Goal: Check status: Check status

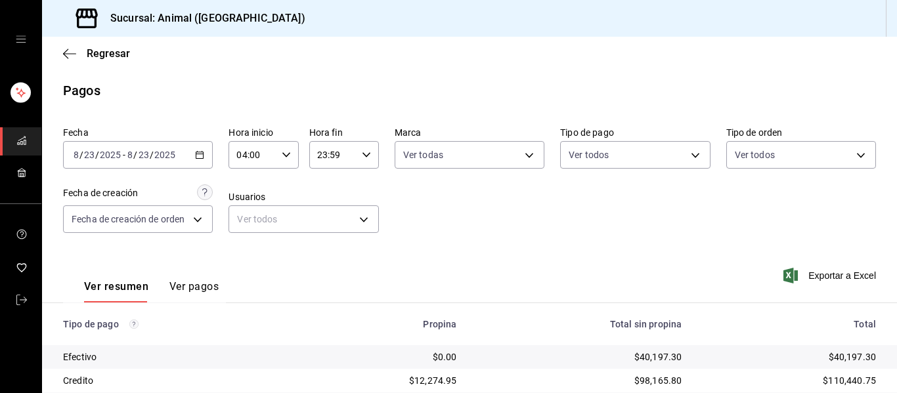
scroll to position [186, 0]
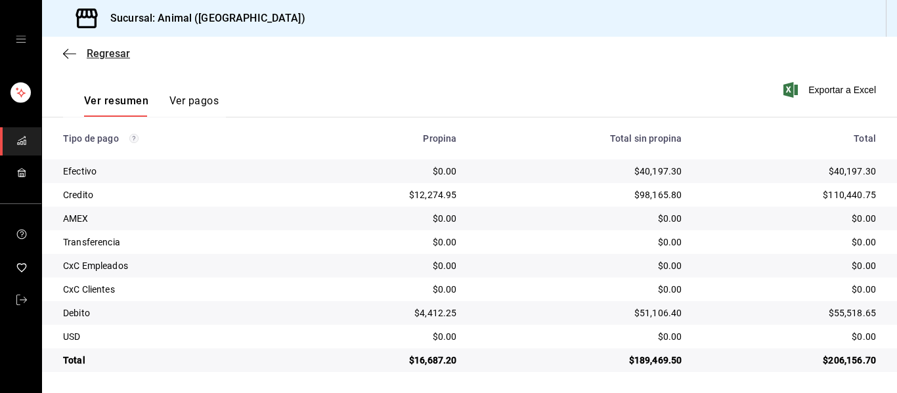
click at [64, 54] on icon "button" at bounding box center [69, 54] width 13 height 12
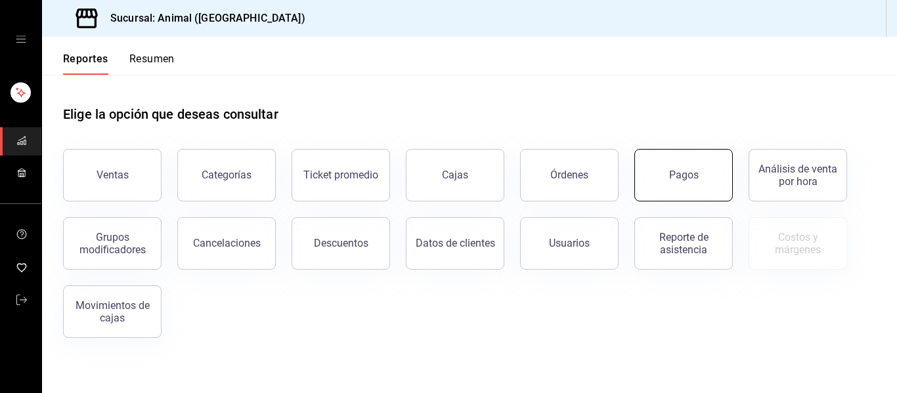
click at [699, 184] on button "Pagos" at bounding box center [683, 175] width 98 height 53
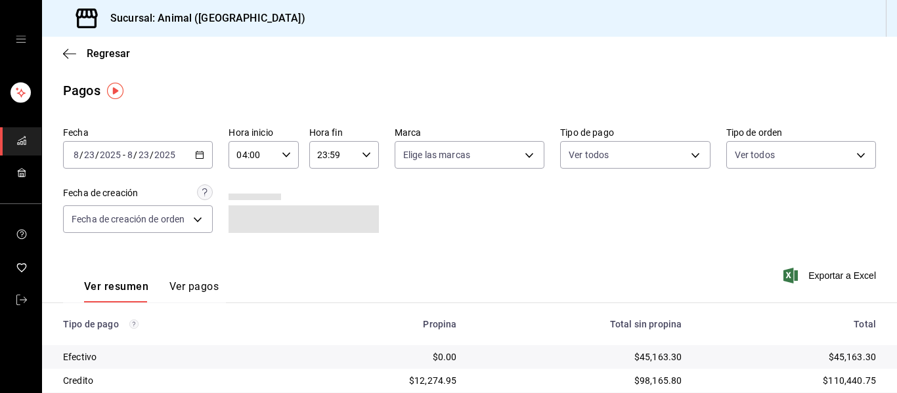
click at [197, 158] on \(Stroke\) "button" at bounding box center [200, 155] width 8 height 7
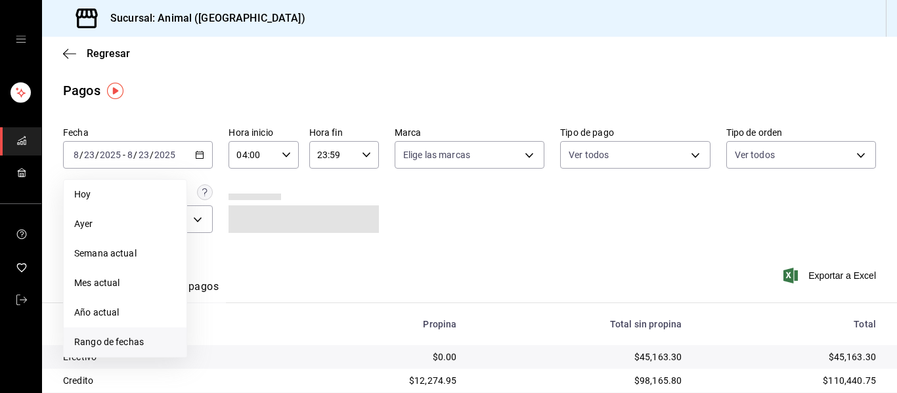
click at [126, 339] on span "Rango de fechas" at bounding box center [125, 342] width 102 height 14
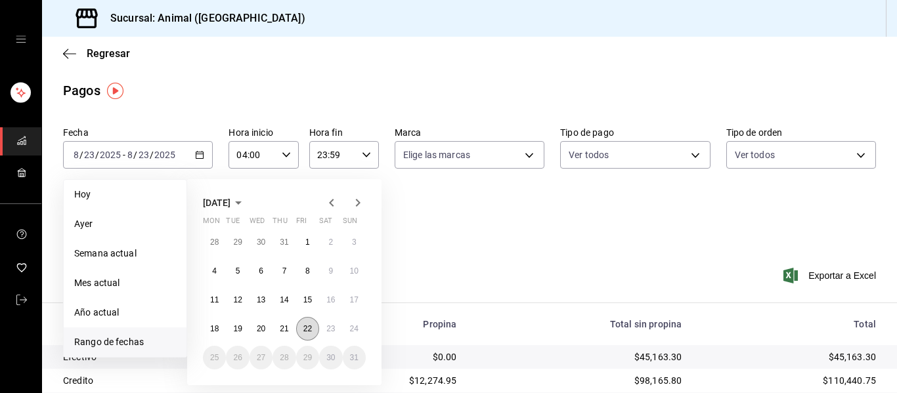
click at [312, 328] on abbr "22" at bounding box center [307, 328] width 9 height 9
click at [328, 330] on abbr "23" at bounding box center [330, 328] width 9 height 9
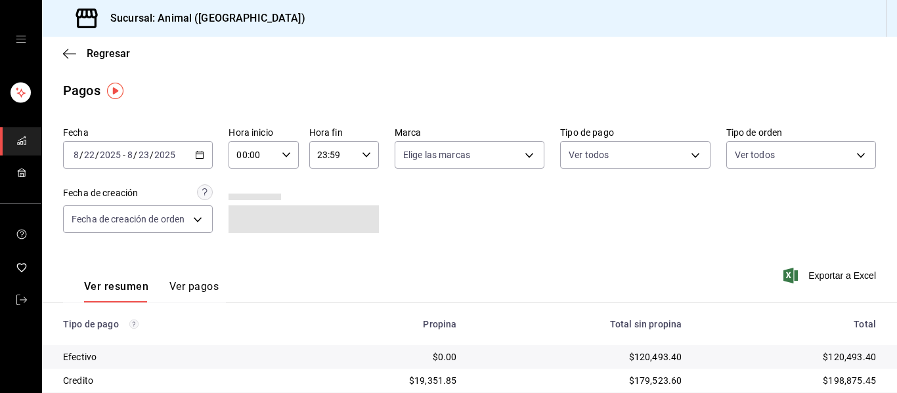
click at [197, 156] on icon "button" at bounding box center [199, 154] width 9 height 9
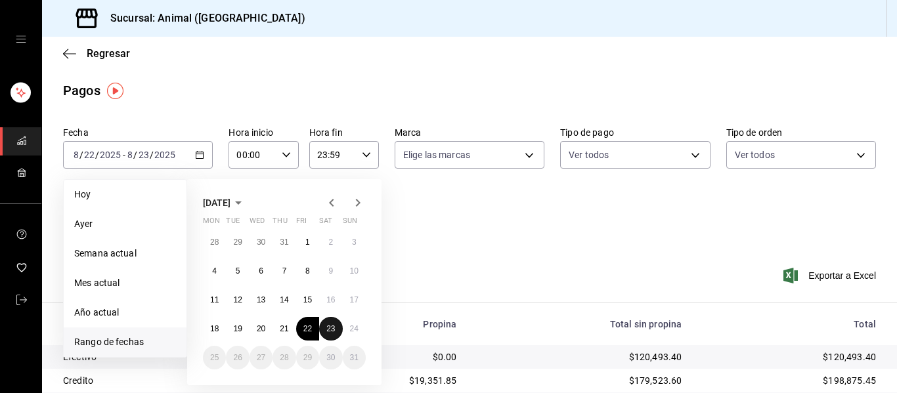
click at [326, 320] on button "23" at bounding box center [330, 329] width 23 height 24
click at [351, 333] on button "24" at bounding box center [354, 329] width 23 height 24
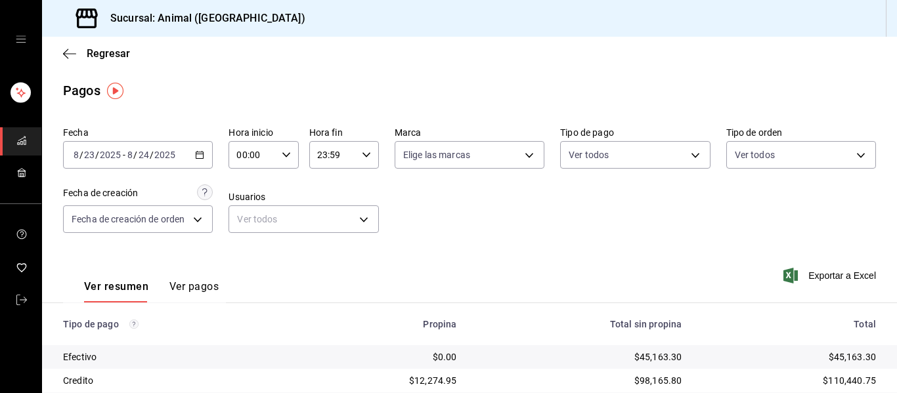
click at [283, 156] on \(Stroke\) "button" at bounding box center [286, 154] width 8 height 5
click at [244, 248] on span "04" at bounding box center [244, 249] width 14 height 11
type input "04:00"
click at [394, 230] on div at bounding box center [448, 196] width 897 height 393
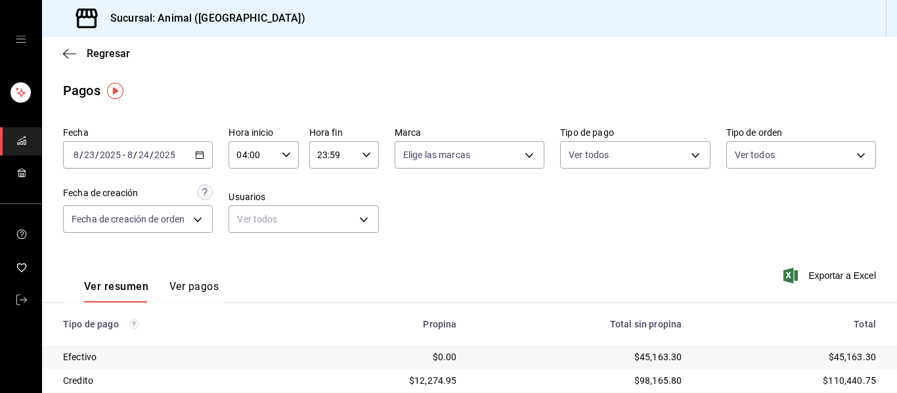
click at [367, 155] on div "23:59 Hora fin" at bounding box center [344, 155] width 70 height 28
click at [330, 224] on span "05" at bounding box center [323, 220] width 14 height 11
type input "05:59"
click at [590, 200] on div at bounding box center [448, 196] width 897 height 393
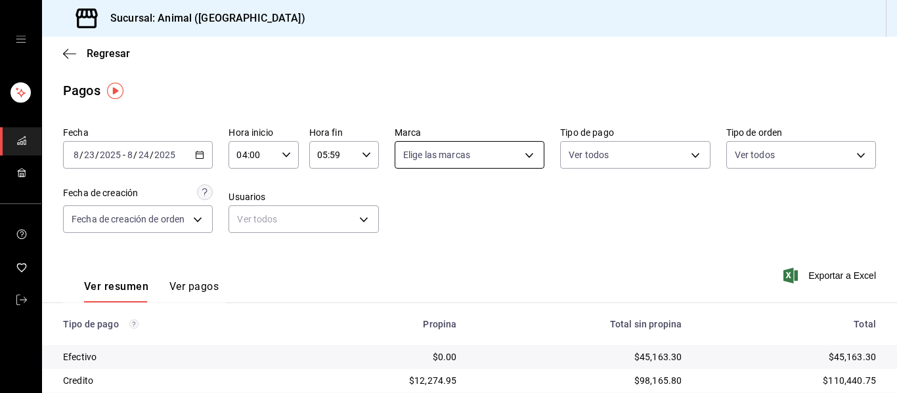
click at [521, 157] on body "Sucursal: Animal ([GEOGRAPHIC_DATA]) Regresar Pagos Fecha [DATE] [DATE] - [DATE…" at bounding box center [448, 196] width 897 height 393
click at [514, 206] on li "Ver todas" at bounding box center [475, 204] width 168 height 39
type input "96838179-8fbb-4073-aae3-1789726318c8"
checkbox input "true"
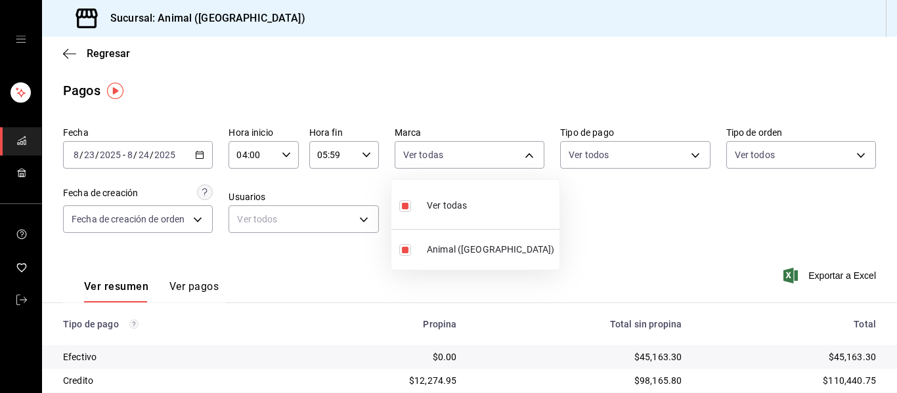
click at [604, 232] on div at bounding box center [448, 196] width 897 height 393
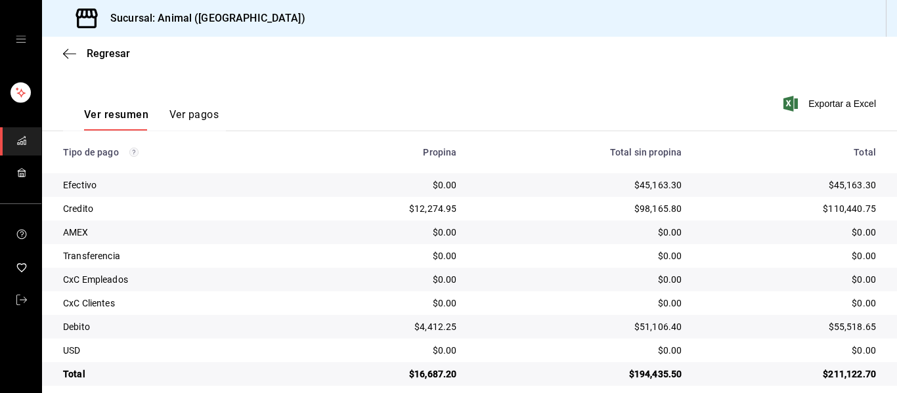
scroll to position [186, 0]
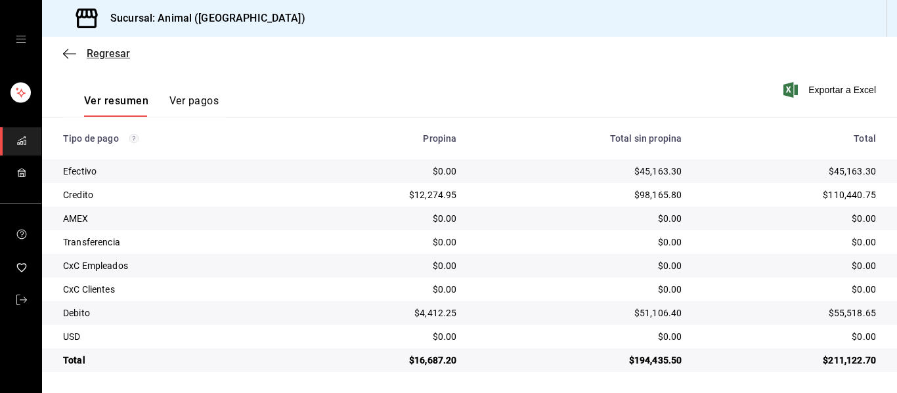
click at [68, 54] on icon "button" at bounding box center [69, 54] width 13 height 12
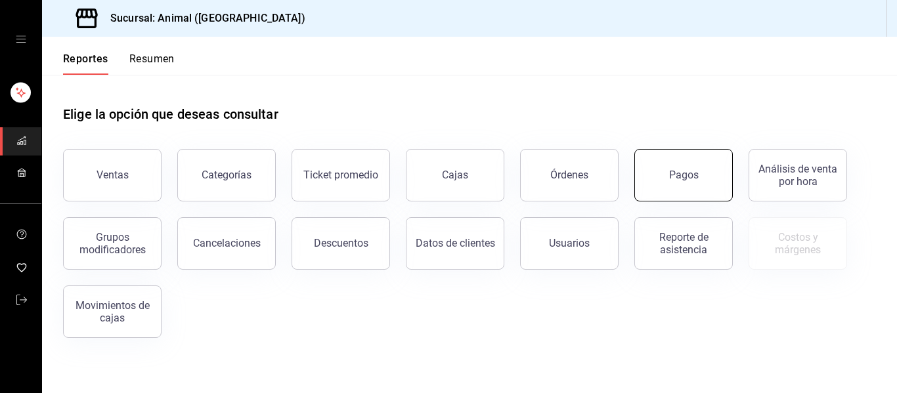
click at [691, 173] on div "Pagos" at bounding box center [684, 175] width 30 height 12
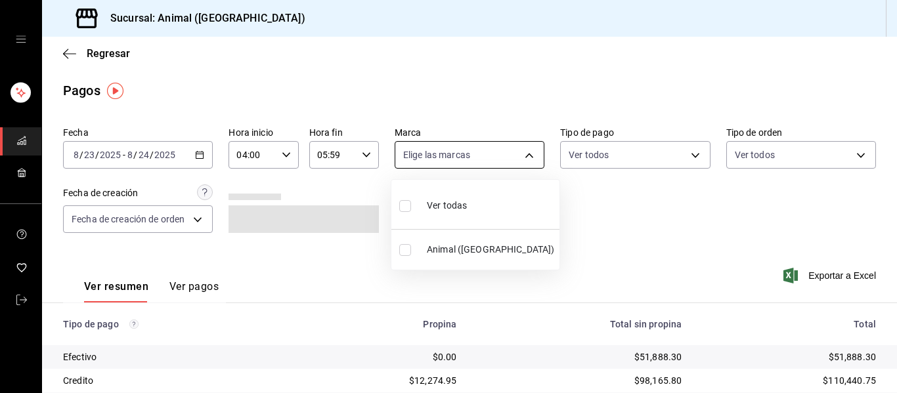
click at [525, 154] on body "Sucursal: Animal ([GEOGRAPHIC_DATA]) Regresar Pagos Fecha [DATE] [DATE] - [DATE…" at bounding box center [448, 196] width 897 height 393
click at [493, 205] on li "Ver todas" at bounding box center [475, 204] width 168 height 39
type input "96838179-8fbb-4073-aae3-1789726318c8"
checkbox input "true"
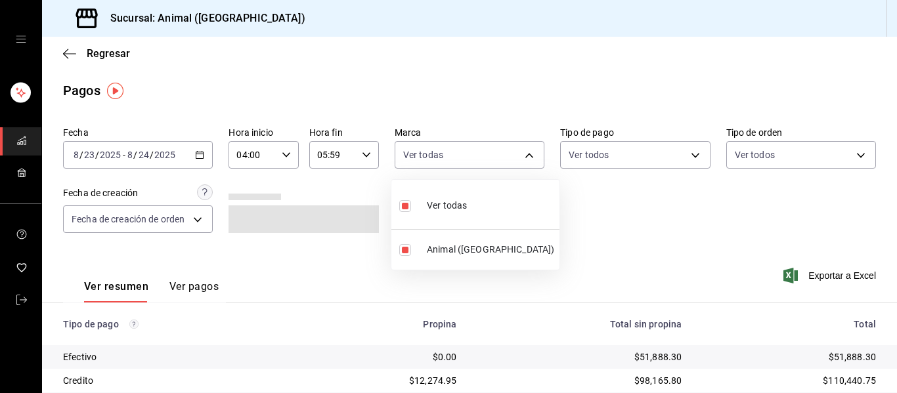
click at [579, 218] on div at bounding box center [448, 196] width 897 height 393
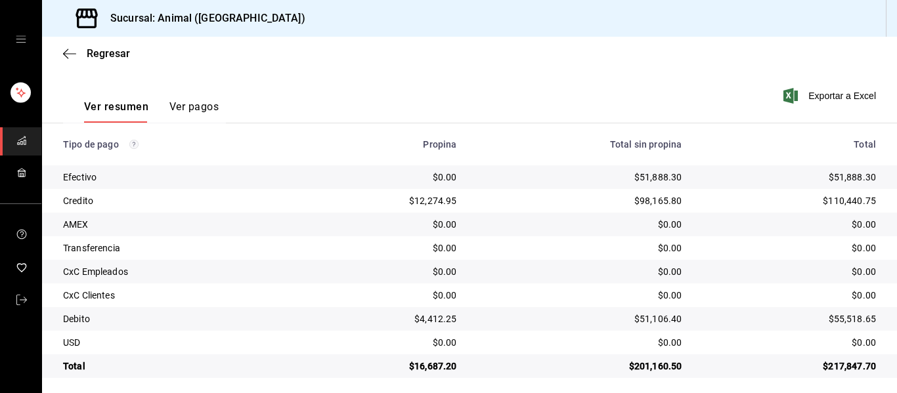
scroll to position [186, 0]
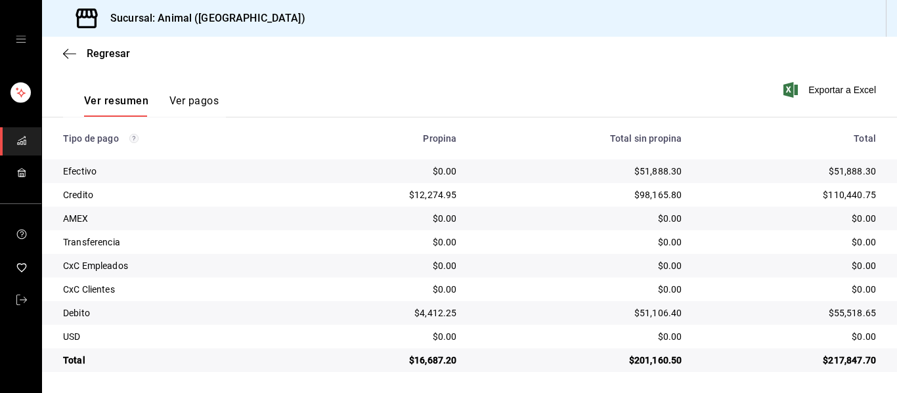
click at [590, 83] on div "Ver resumen Ver pagos Exportar a Excel" at bounding box center [469, 98] width 855 height 70
click at [70, 55] on icon "button" at bounding box center [69, 54] width 13 height 12
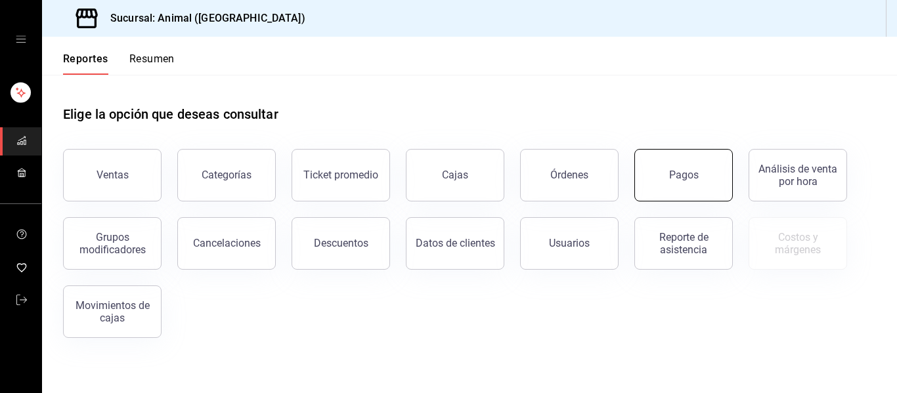
click at [679, 188] on button "Pagos" at bounding box center [683, 175] width 98 height 53
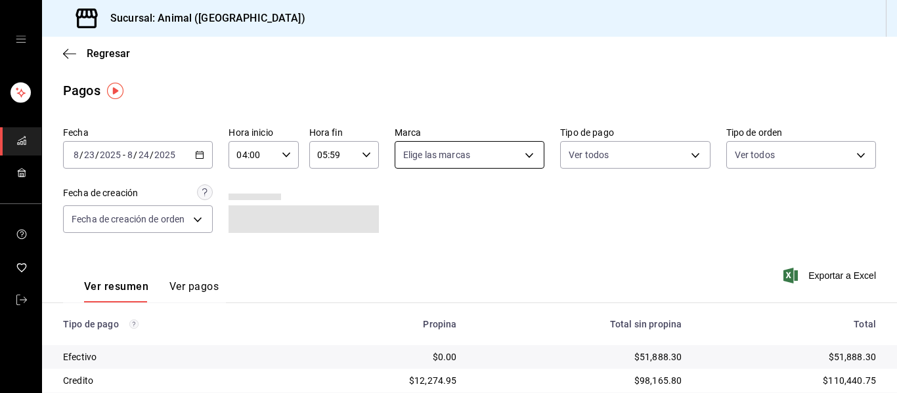
click at [524, 156] on body "Sucursal: Animal ([GEOGRAPHIC_DATA]) Regresar Pagos Fecha [DATE] [DATE] - [DATE…" at bounding box center [448, 196] width 897 height 393
click at [516, 203] on li "Ver todas" at bounding box center [475, 204] width 168 height 39
type input "96838179-8fbb-4073-aae3-1789726318c8"
checkbox input "true"
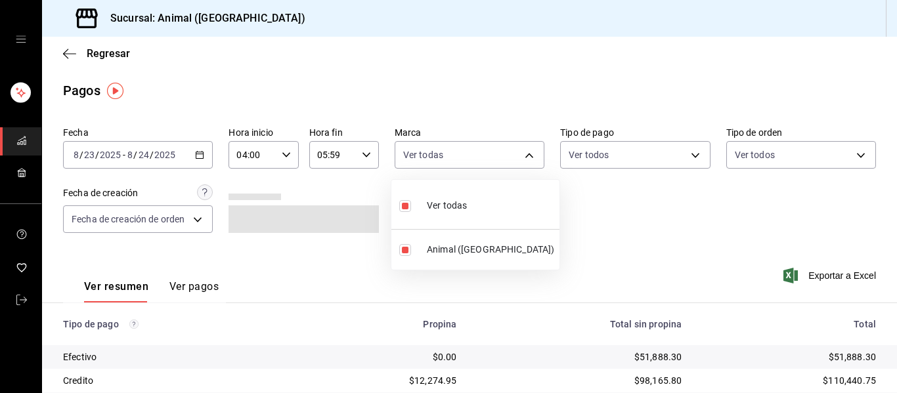
click at [603, 236] on div at bounding box center [448, 196] width 897 height 393
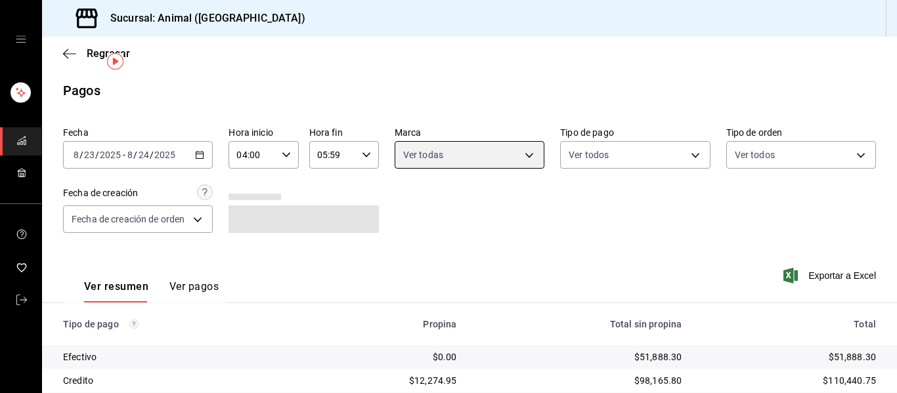
scroll to position [186, 0]
